Goal: Information Seeking & Learning: Learn about a topic

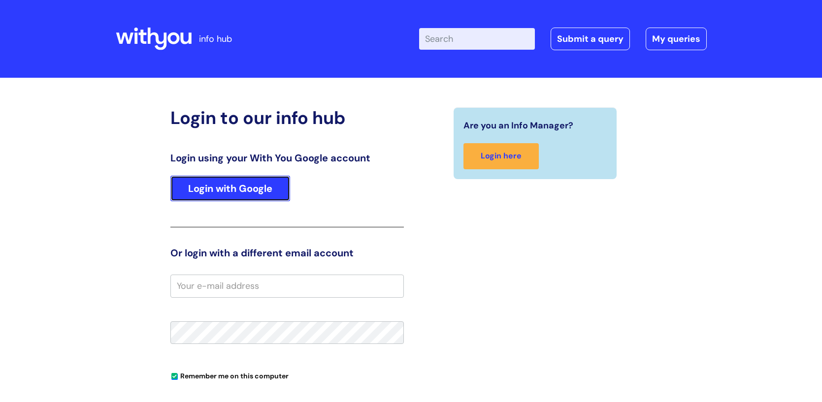
click at [246, 183] on link "Login with Google" at bounding box center [230, 189] width 120 height 26
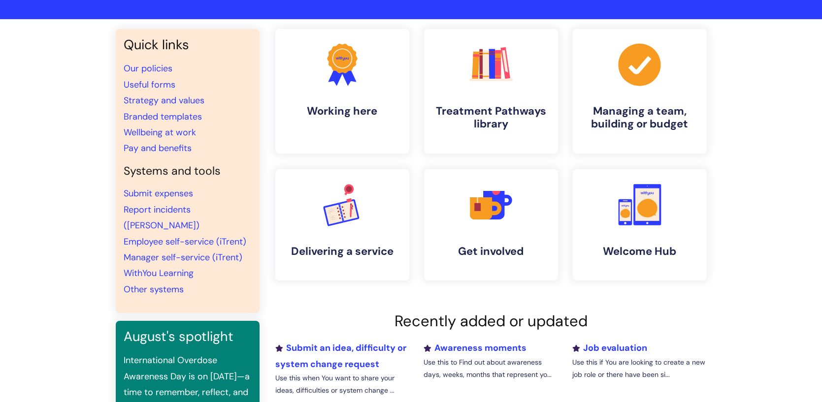
scroll to position [69, 0]
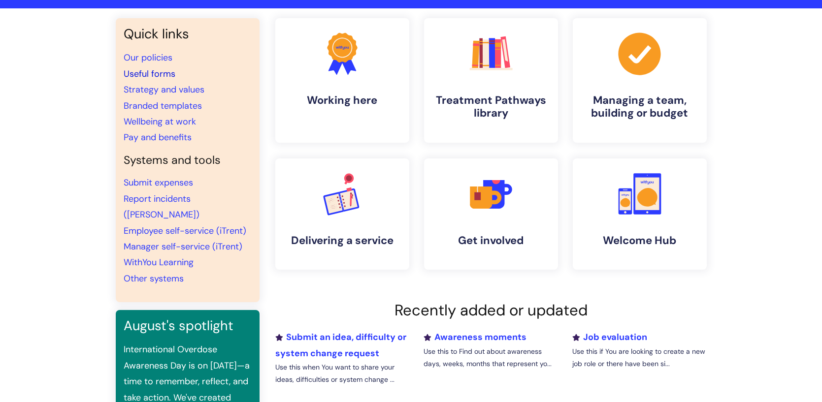
click at [149, 70] on link "Useful forms" at bounding box center [150, 74] width 52 height 12
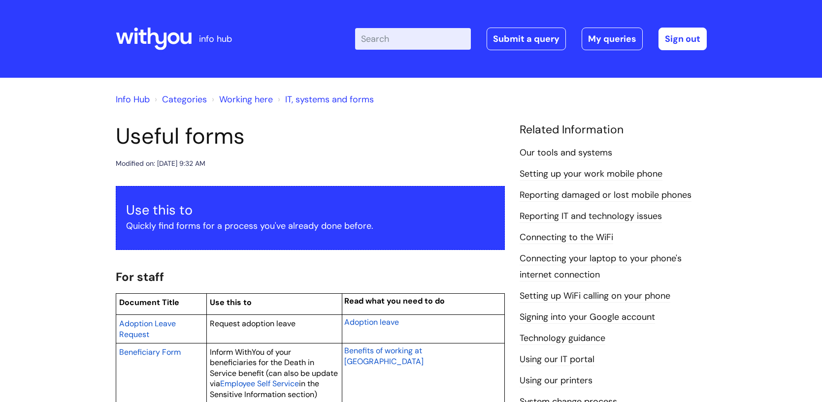
click at [143, 40] on icon at bounding box center [142, 37] width 8 height 14
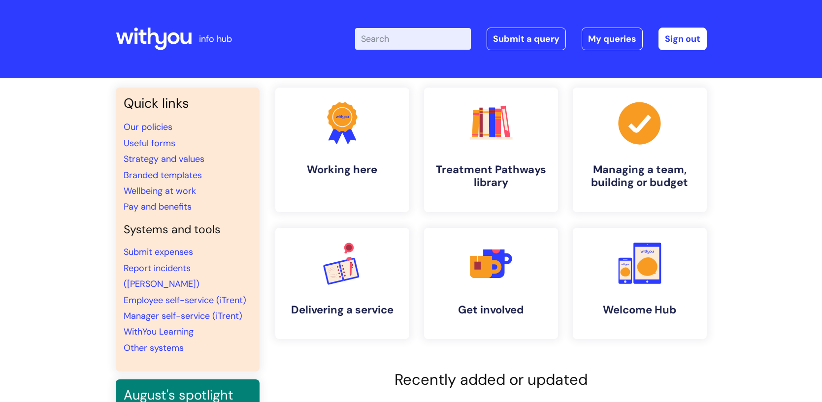
click at [383, 41] on input "Enter your search term here..." at bounding box center [413, 39] width 116 height 22
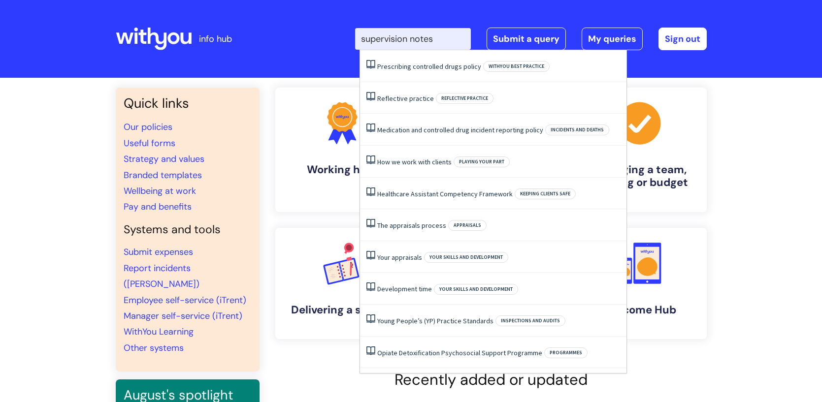
type input "supervision notes"
click button "Search" at bounding box center [0, 0] width 0 height 0
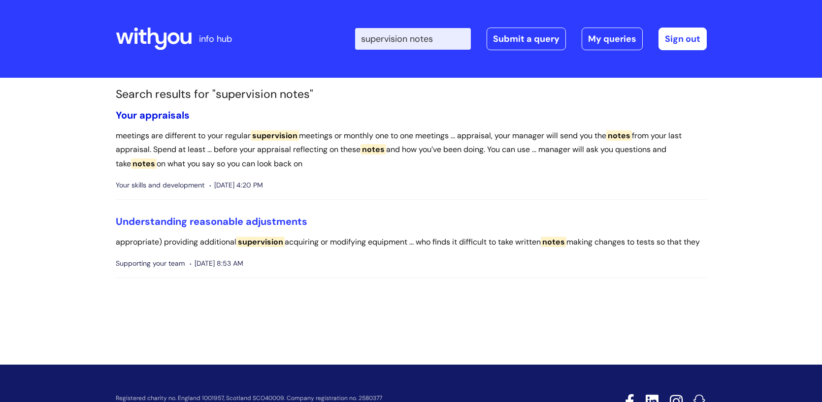
click at [145, 114] on link "Your appraisals" at bounding box center [153, 115] width 74 height 13
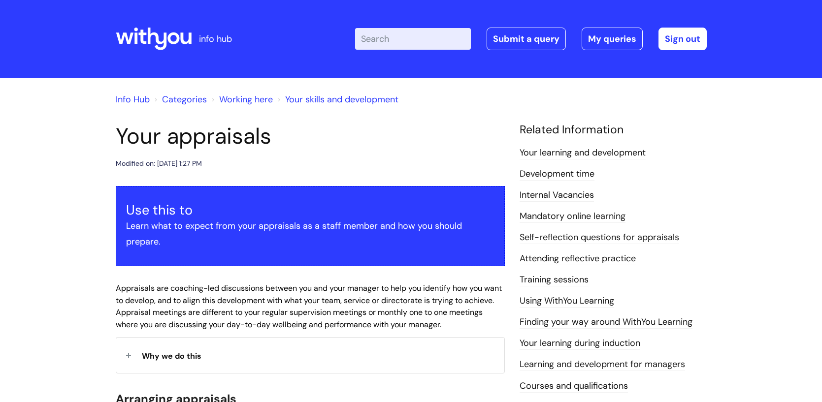
click at [394, 42] on input "Enter your search term here..." at bounding box center [413, 39] width 116 height 22
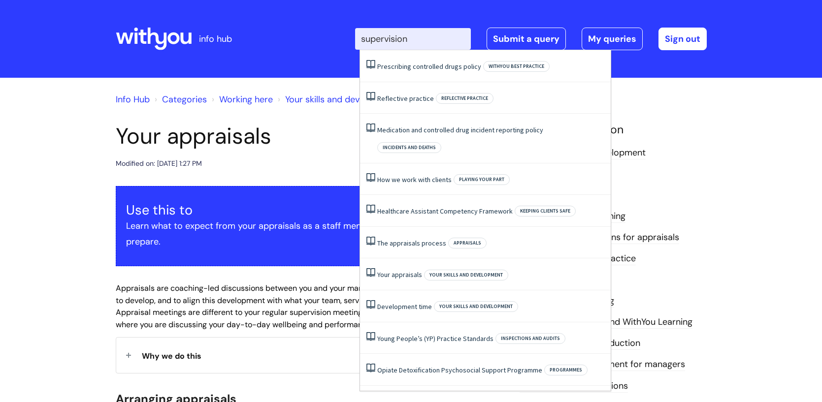
type input "supervision"
click button "Search" at bounding box center [0, 0] width 0 height 0
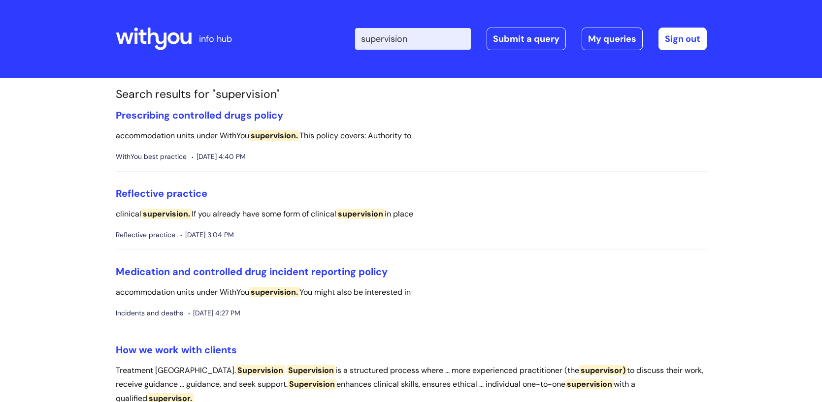
drag, startPoint x: 415, startPoint y: 39, endPoint x: 337, endPoint y: 40, distance: 77.3
click at [337, 40] on div "Enter your search term here... supervision Search Submit a query My queries Wel…" at bounding box center [485, 39] width 444 height 58
type input "one to one"
click button "Search" at bounding box center [0, 0] width 0 height 0
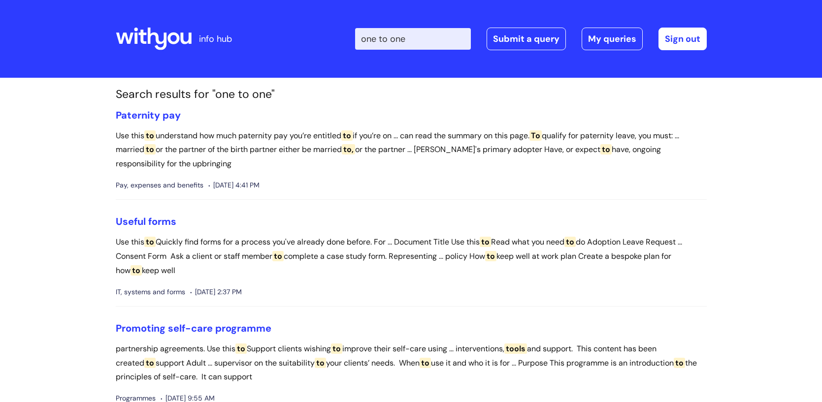
click at [168, 43] on icon at bounding box center [154, 39] width 76 height 24
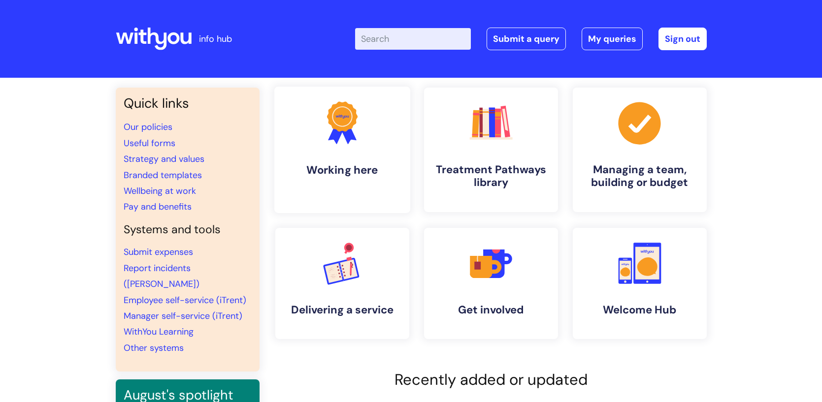
click at [349, 124] on icon at bounding box center [342, 116] width 31 height 30
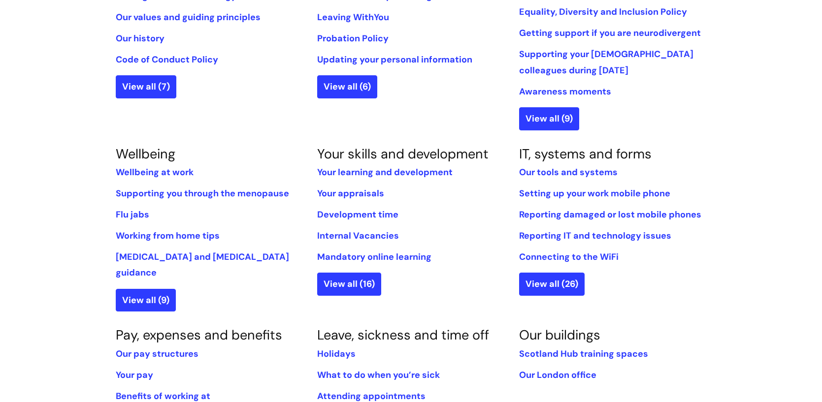
scroll to position [308, 0]
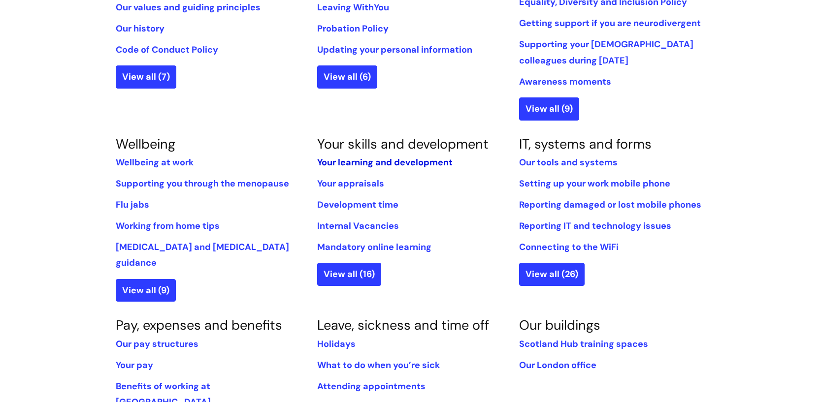
click at [411, 160] on link "Your learning and development" at bounding box center [384, 163] width 135 height 12
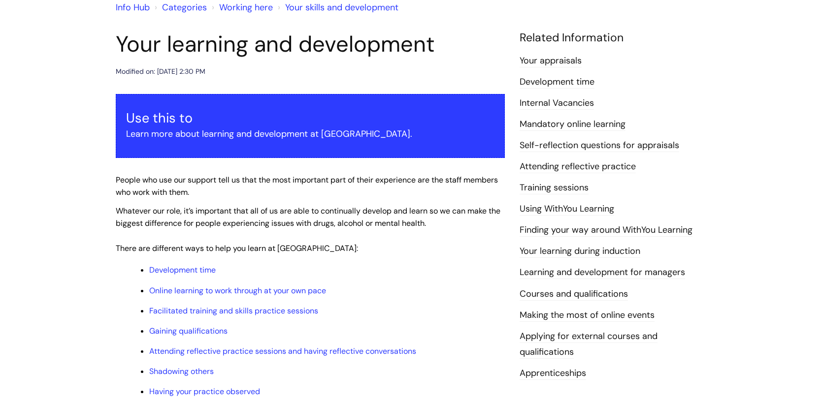
scroll to position [96, 0]
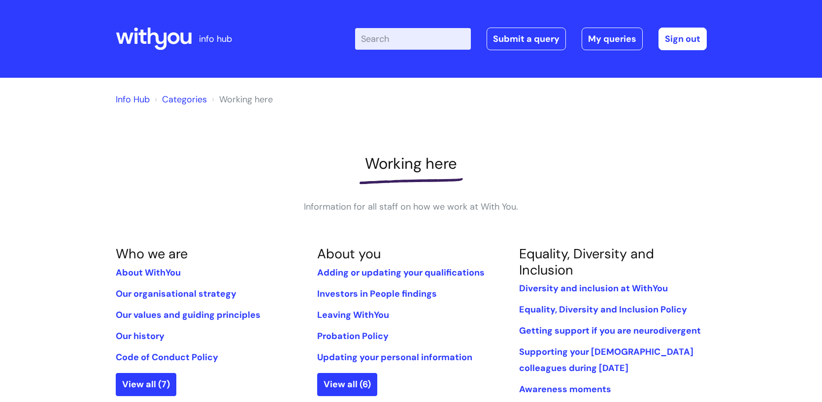
scroll to position [307, 0]
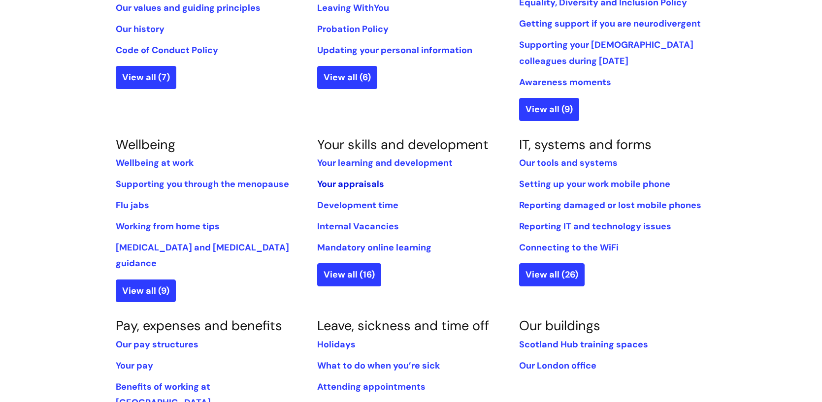
click at [356, 182] on link "Your appraisals" at bounding box center [350, 184] width 67 height 12
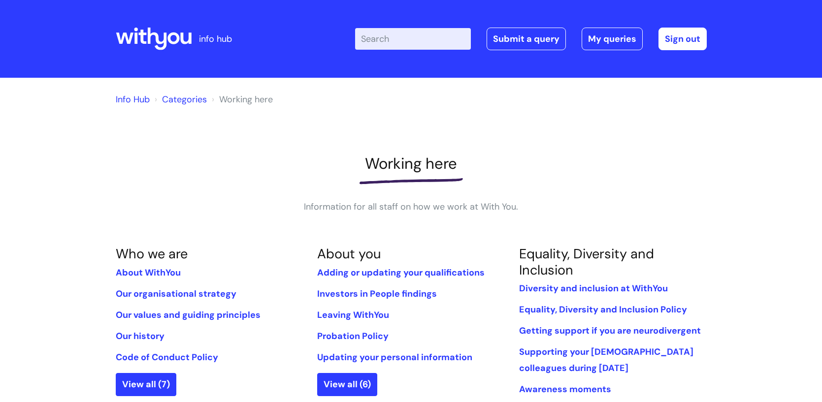
scroll to position [307, 0]
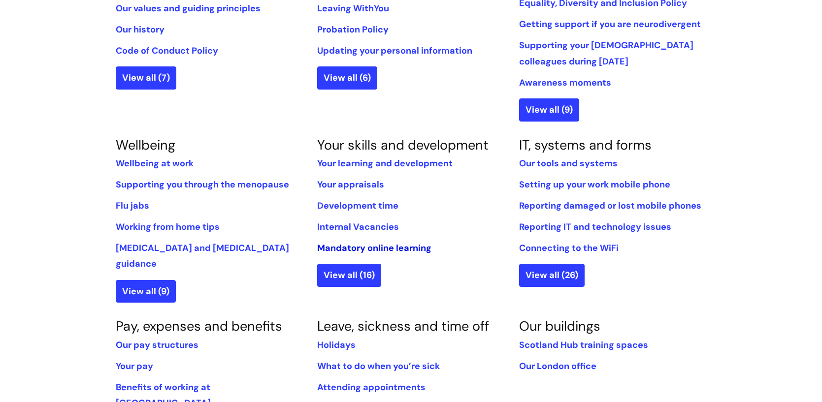
click at [401, 246] on link "Mandatory online learning" at bounding box center [374, 248] width 114 height 12
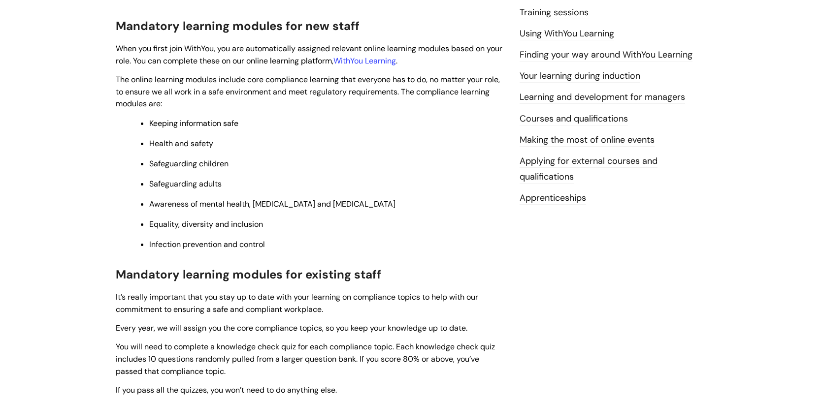
scroll to position [115, 0]
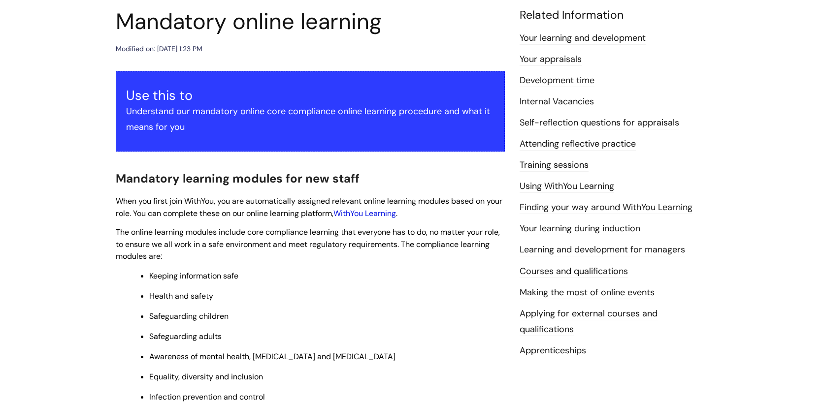
click at [368, 213] on link "WithYou Learning" at bounding box center [365, 213] width 63 height 10
click at [380, 211] on link "WithYou Learning" at bounding box center [365, 213] width 63 height 10
